Goal: Contribute content: Add original content to the website for others to see

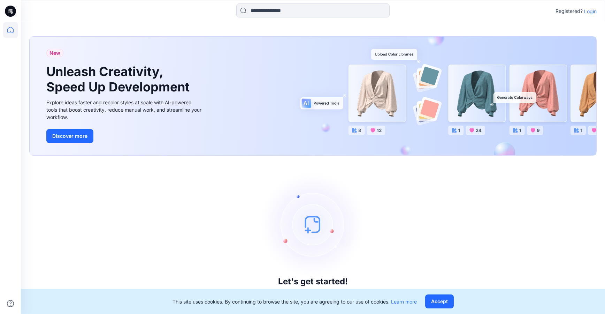
click at [592, 11] on p "Login" at bounding box center [590, 11] width 13 height 7
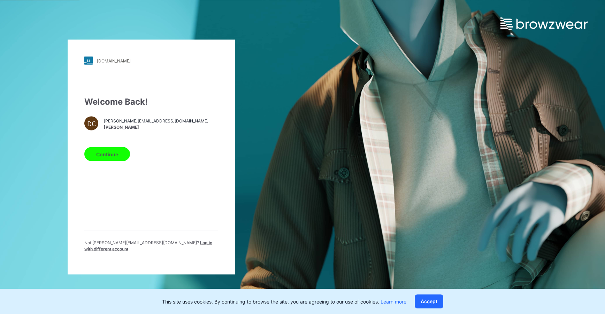
click at [105, 155] on button "Continue" at bounding box center [107, 154] width 46 height 14
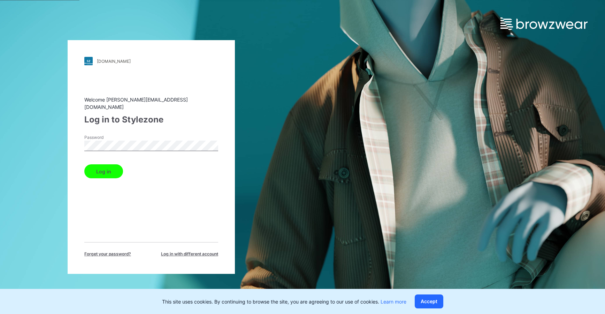
click at [97, 169] on button "Log in" at bounding box center [103, 171] width 39 height 14
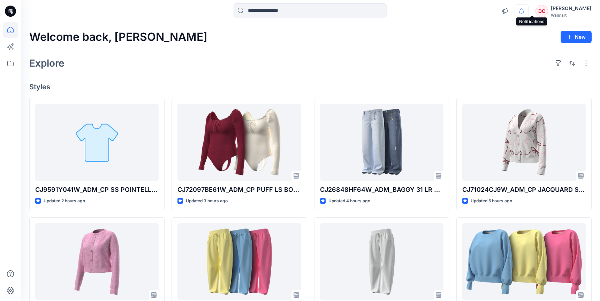
click at [528, 11] on icon "button" at bounding box center [521, 11] width 13 height 14
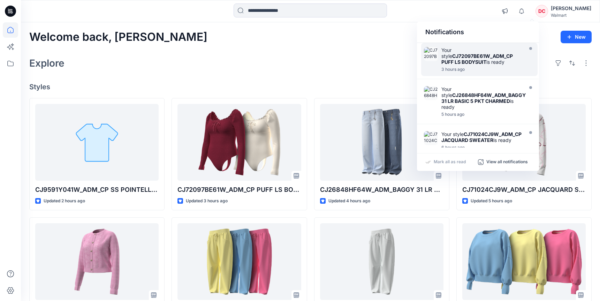
click at [483, 49] on div "Your style CJ72097BE61W_ADM_CP PUFF LS BODYSUIT is ready" at bounding box center [481, 56] width 80 height 18
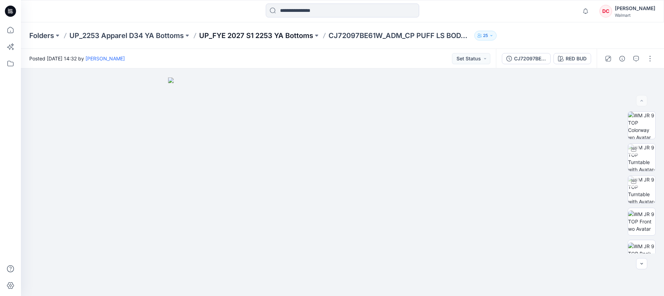
click at [276, 31] on p "UP_FYE 2027 S1 2253 YA Bottoms" at bounding box center [256, 36] width 114 height 10
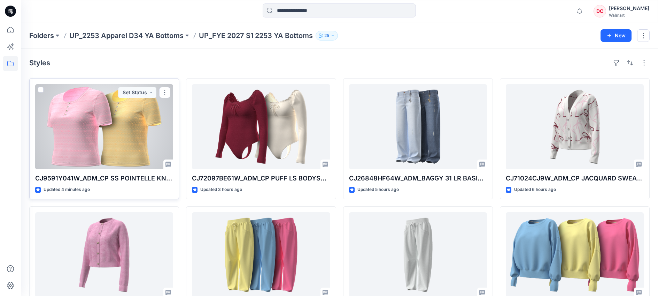
click at [125, 138] on div at bounding box center [104, 126] width 138 height 85
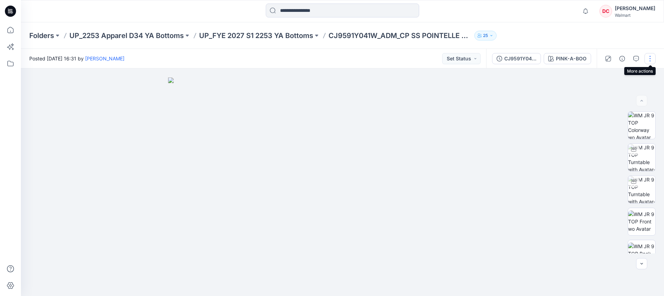
click at [605, 59] on button "button" at bounding box center [649, 58] width 11 height 11
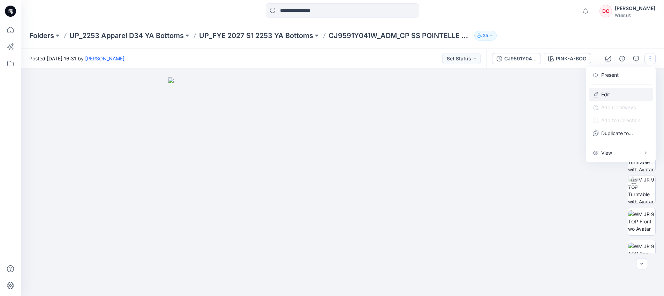
click at [605, 95] on p "Edit" at bounding box center [605, 94] width 9 height 7
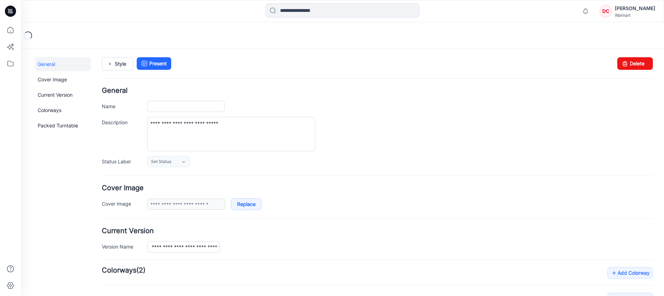
type input "**********"
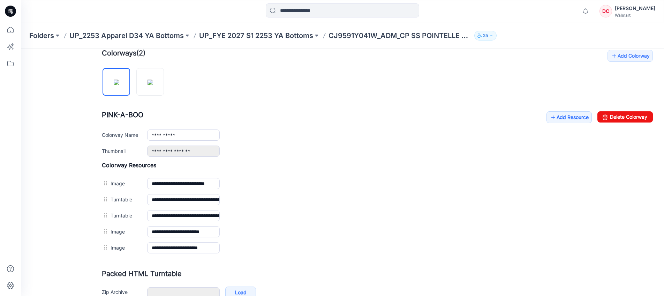
scroll to position [252, 0]
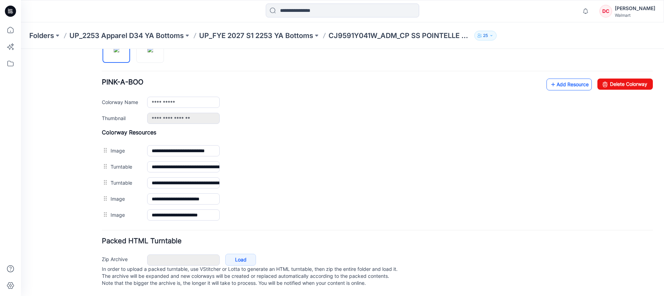
click at [567, 83] on link "Add Resource" at bounding box center [568, 84] width 45 height 12
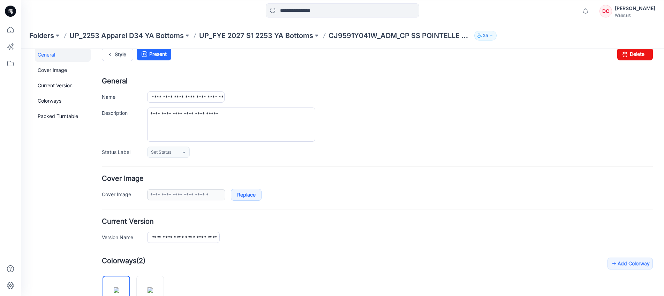
scroll to position [0, 0]
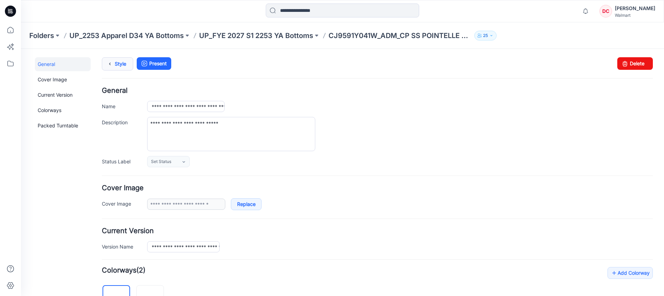
click at [114, 64] on icon at bounding box center [110, 64] width 10 height 13
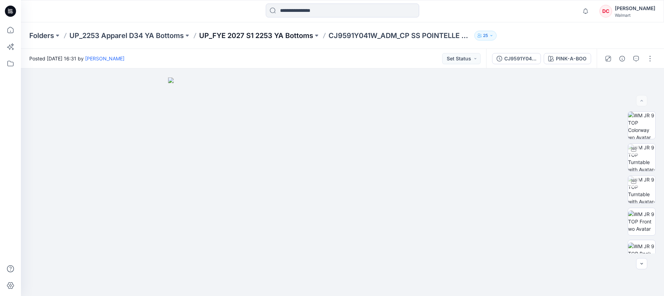
click at [253, 38] on p "UP_FYE 2027 S1 2253 YA Bottoms" at bounding box center [256, 36] width 114 height 10
